Goal: Task Accomplishment & Management: Manage account settings

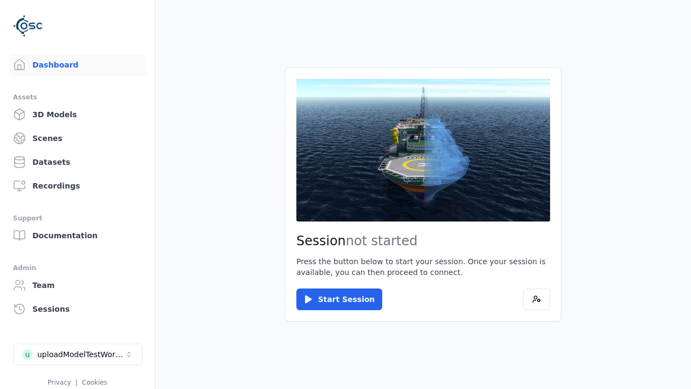
click at [77, 114] on link "3D Models" at bounding box center [78, 115] width 138 height 22
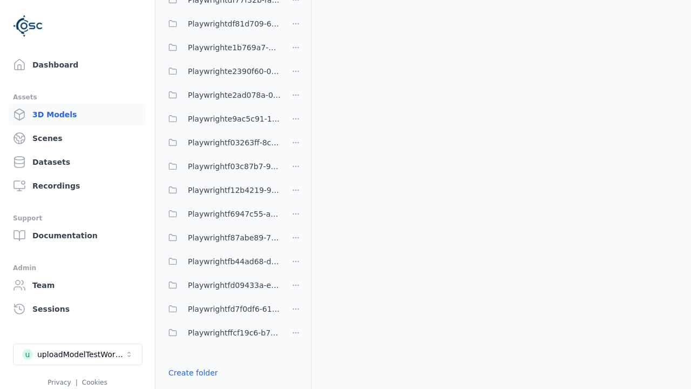
click at [193, 373] on link "Create folder" at bounding box center [193, 372] width 50 height 11
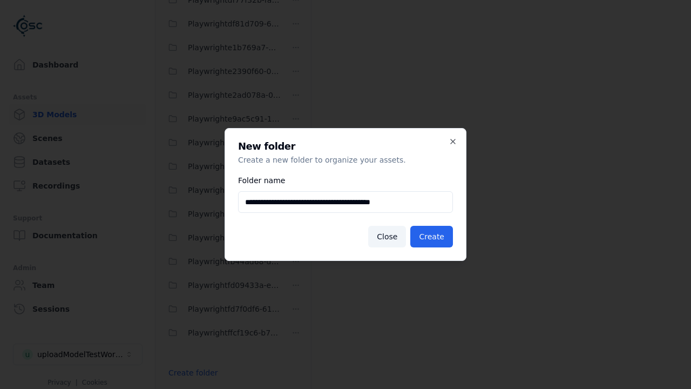
type input "**********"
click at [431, 237] on button "Create" at bounding box center [431, 237] width 43 height 22
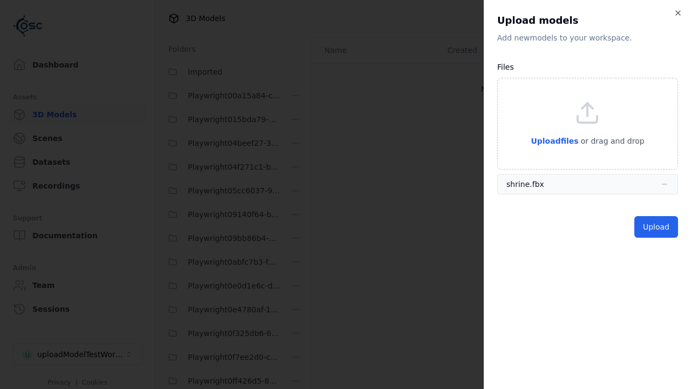
click at [656, 227] on button "Upload" at bounding box center [657, 227] width 44 height 22
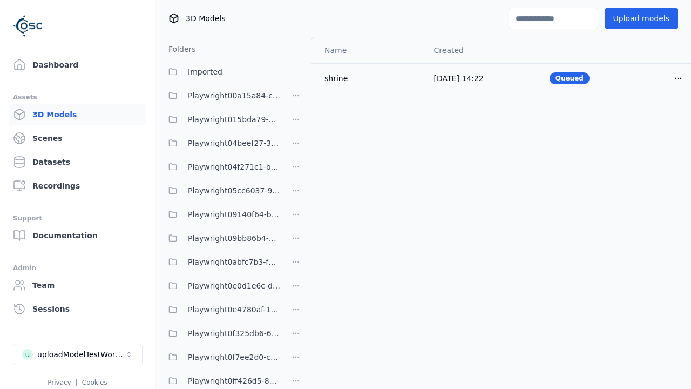
click at [678, 78] on html "Support Dashboard Assets 3D Models Scenes Datasets Recordings Support Documenta…" at bounding box center [345, 194] width 691 height 389
click at [654, 120] on div "Delete" at bounding box center [655, 119] width 64 height 17
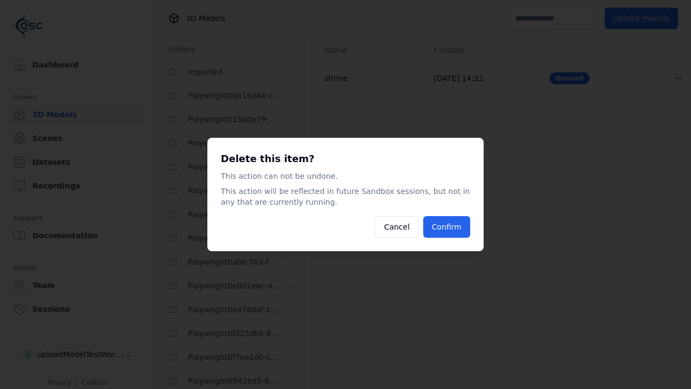
click at [447, 227] on button "Confirm" at bounding box center [446, 227] width 47 height 22
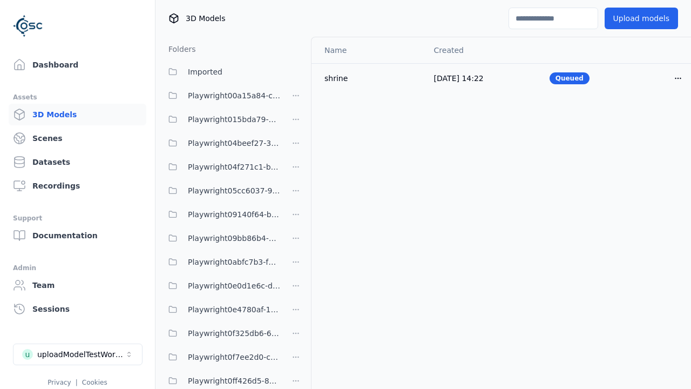
click at [296, 194] on html "Support Dashboard Assets 3D Models Scenes Datasets Recordings Support Documenta…" at bounding box center [345, 194] width 691 height 389
